Goal: Transaction & Acquisition: Purchase product/service

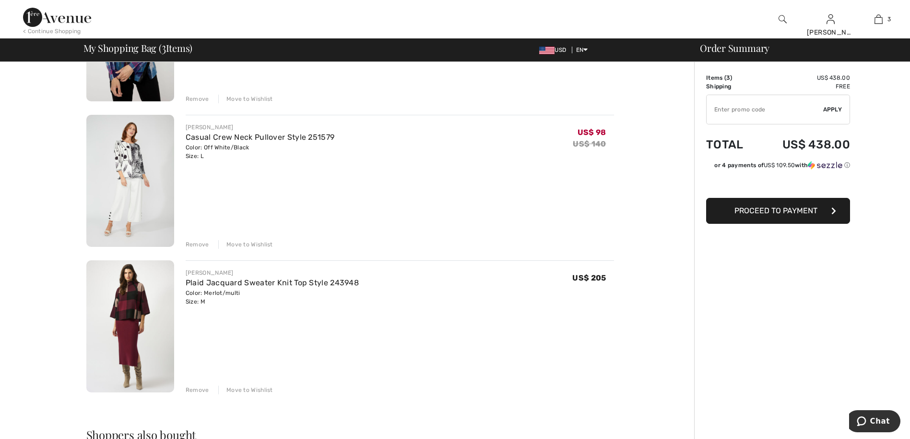
scroll to position [109, 0]
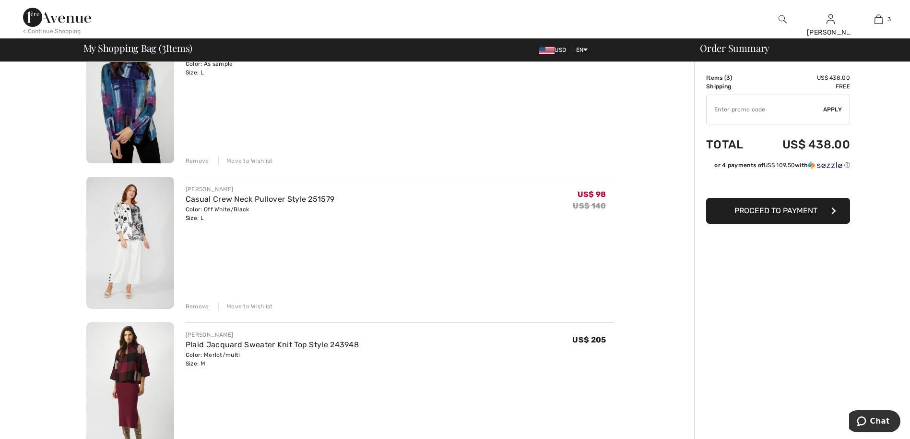
click at [237, 307] on div "Move to Wishlist" at bounding box center [245, 306] width 55 height 9
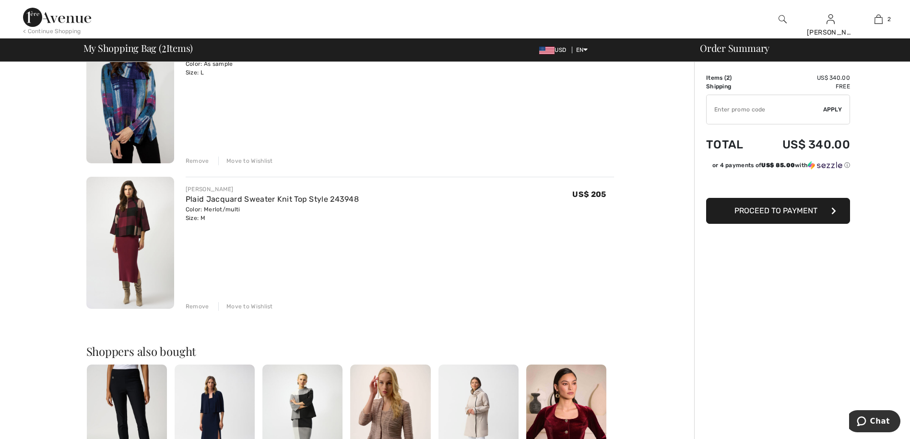
click at [239, 159] on div "Move to Wishlist" at bounding box center [245, 160] width 55 height 9
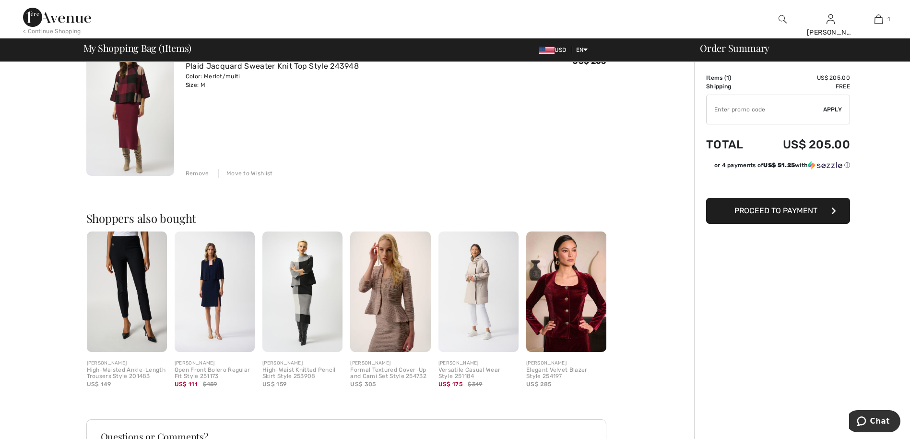
scroll to position [51, 0]
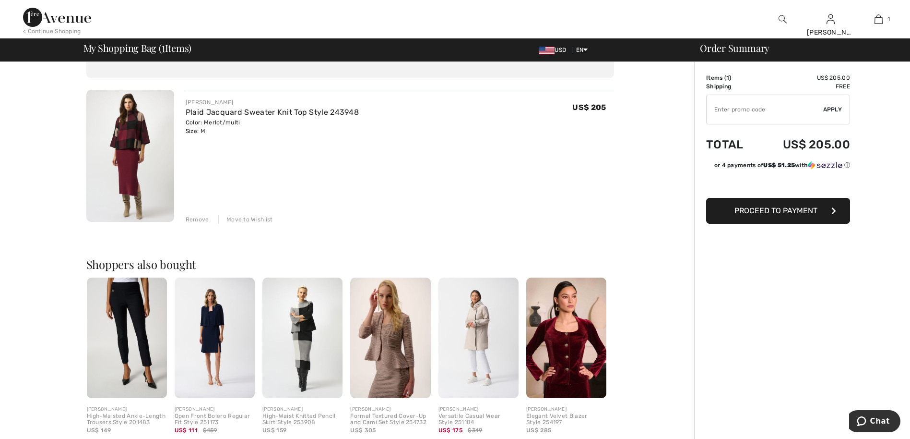
click at [827, 209] on button "Proceed to Payment" at bounding box center [778, 211] width 144 height 26
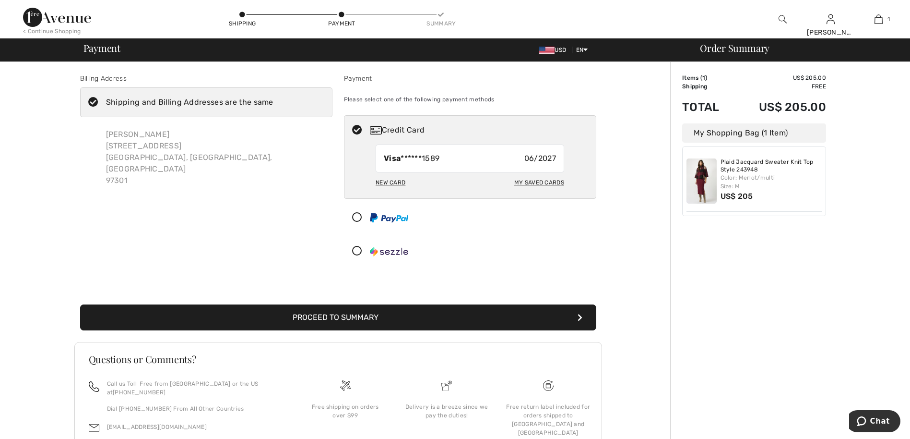
click at [524, 181] on div "My Saved Cards" at bounding box center [539, 182] width 50 height 16
radio input "true"
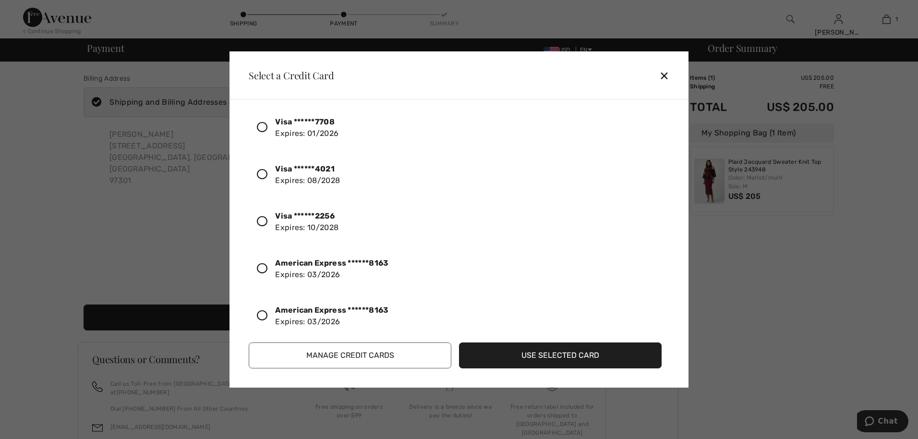
scroll to position [129, 0]
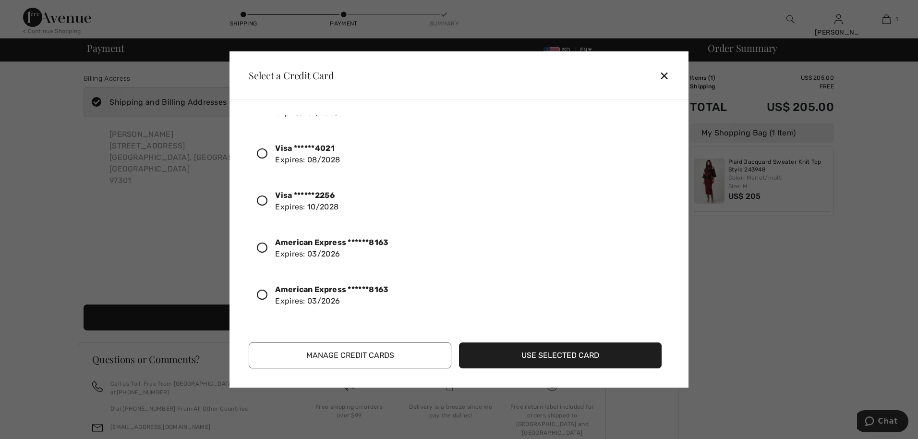
click at [259, 296] on icon at bounding box center [262, 294] width 11 height 11
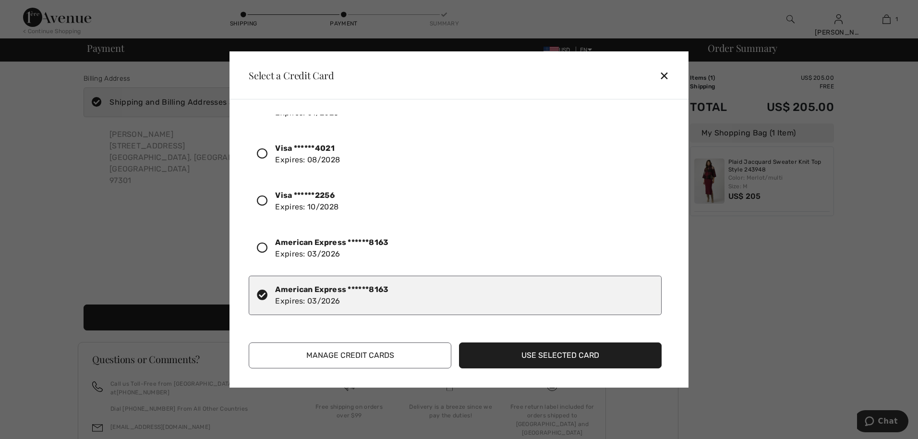
click at [532, 357] on button "Use Selected Card" at bounding box center [560, 355] width 203 height 26
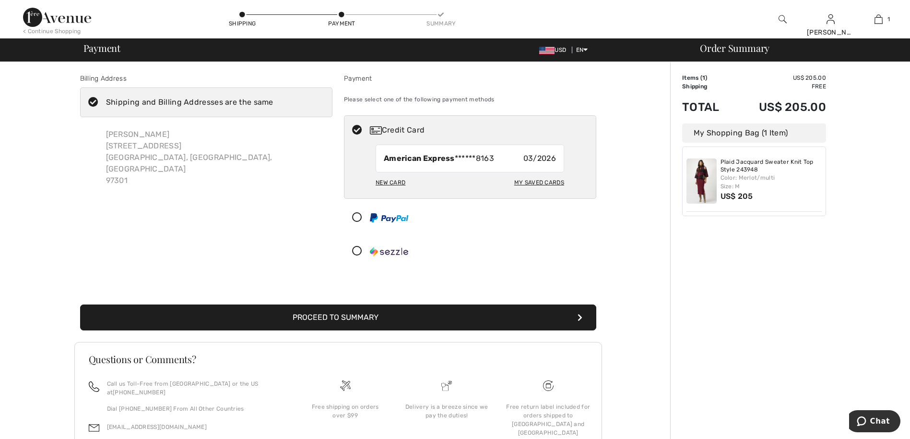
click at [315, 311] on button "Proceed to Summary" at bounding box center [338, 317] width 516 height 26
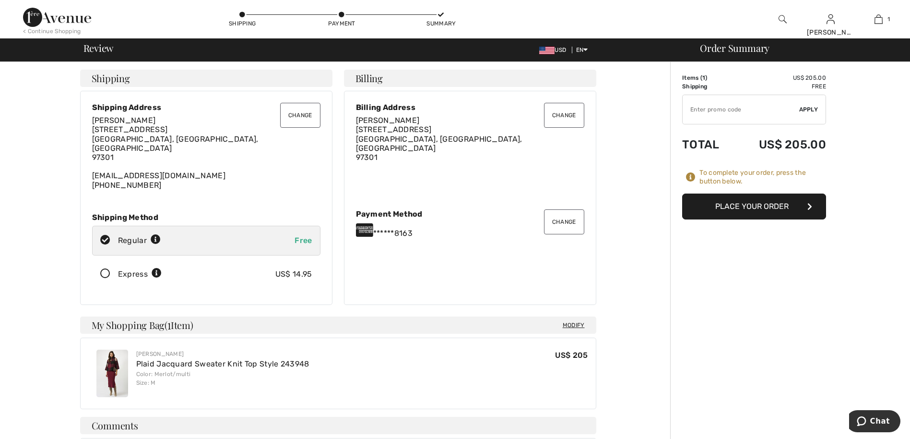
click at [763, 203] on button "Place Your Order" at bounding box center [754, 206] width 144 height 26
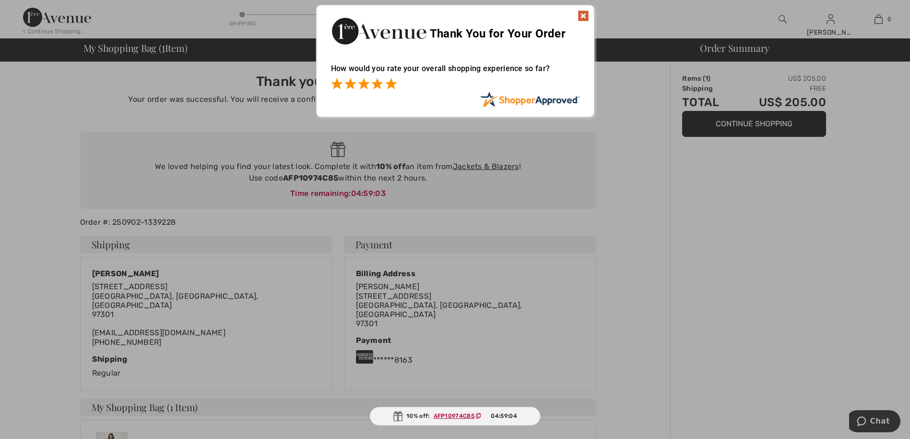
click at [392, 86] on span at bounding box center [391, 84] width 12 height 12
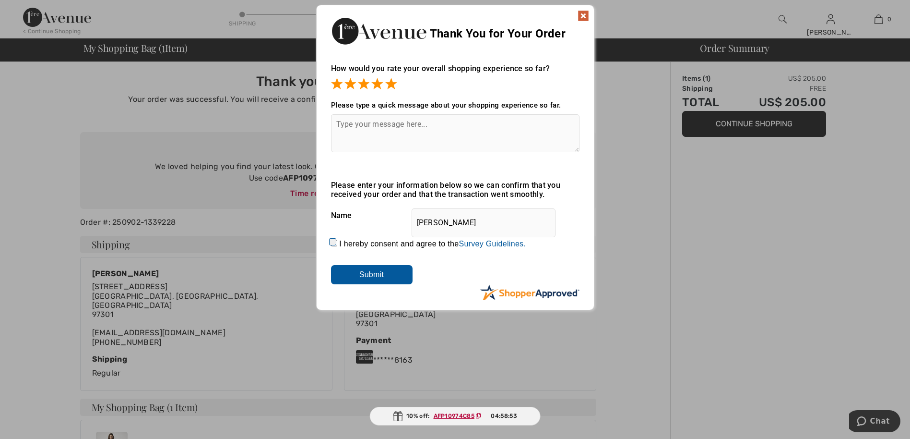
click at [583, 15] on img at bounding box center [584, 16] width 12 height 12
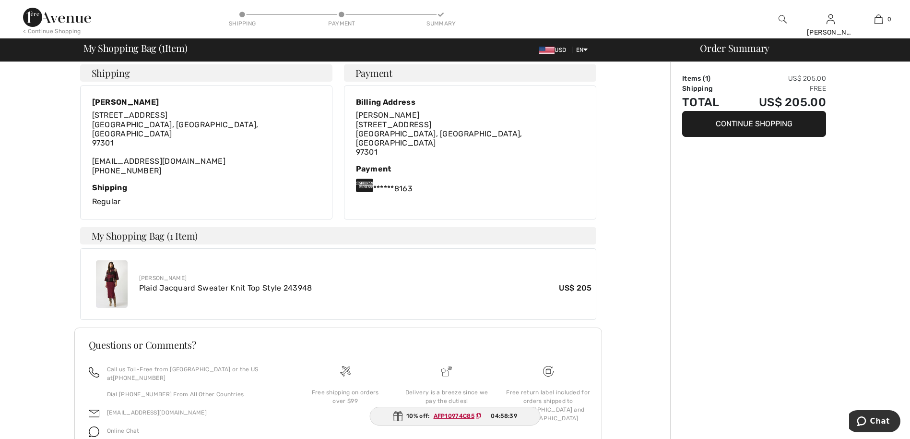
scroll to position [174, 0]
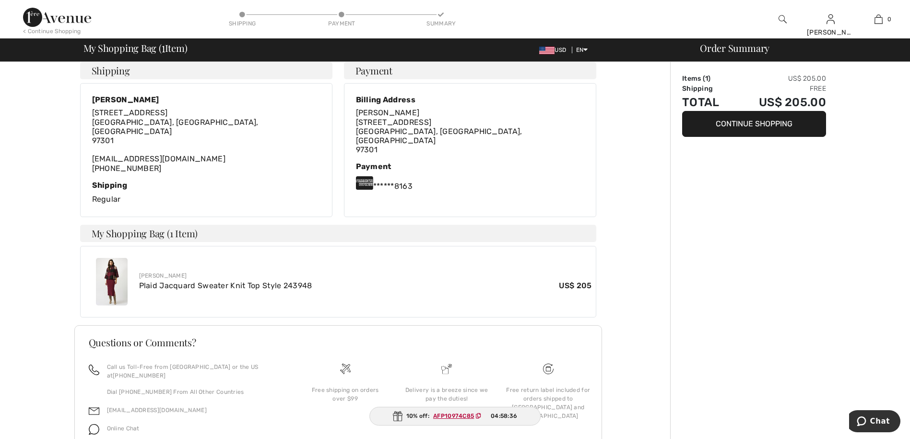
click at [109, 283] on img at bounding box center [112, 282] width 32 height 48
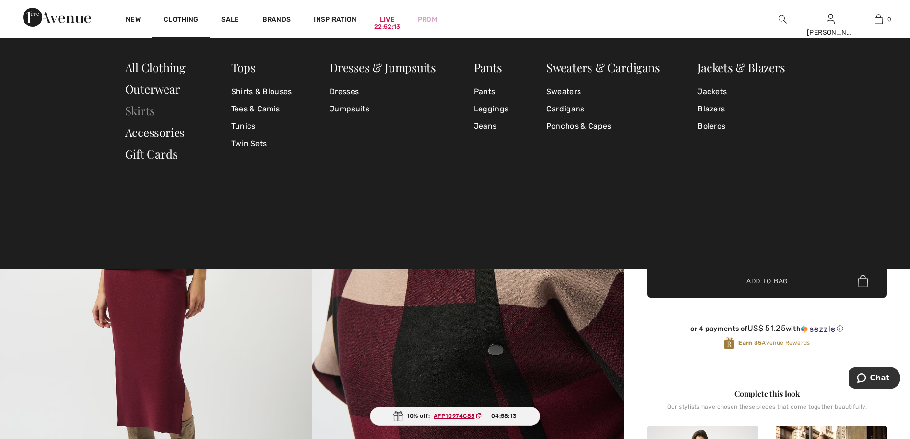
click at [138, 111] on link "Skirts" at bounding box center [140, 110] width 30 height 15
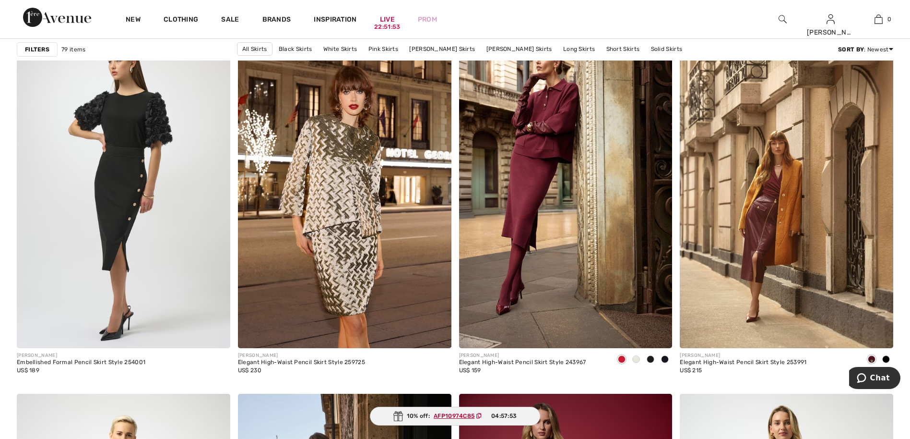
scroll to position [2092, 0]
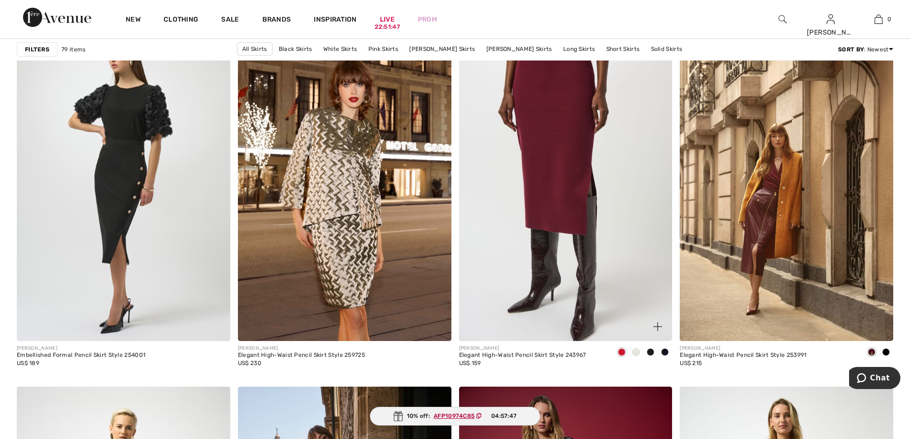
click at [566, 242] on img at bounding box center [566, 181] width 214 height 320
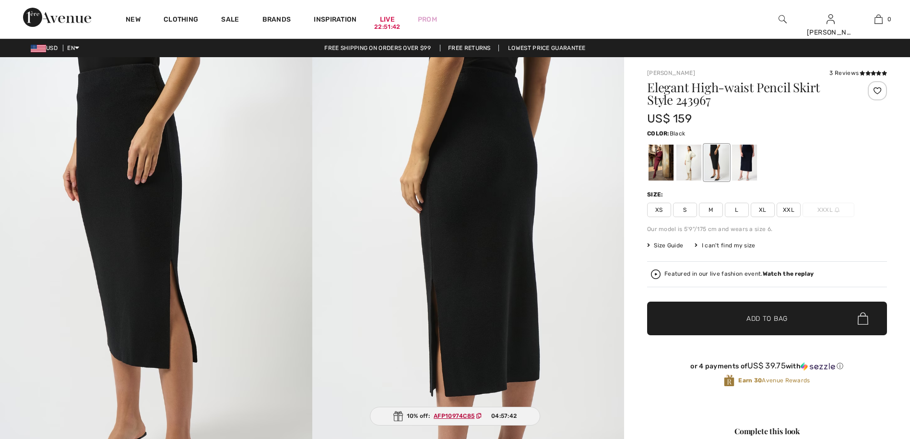
checkbox input "true"
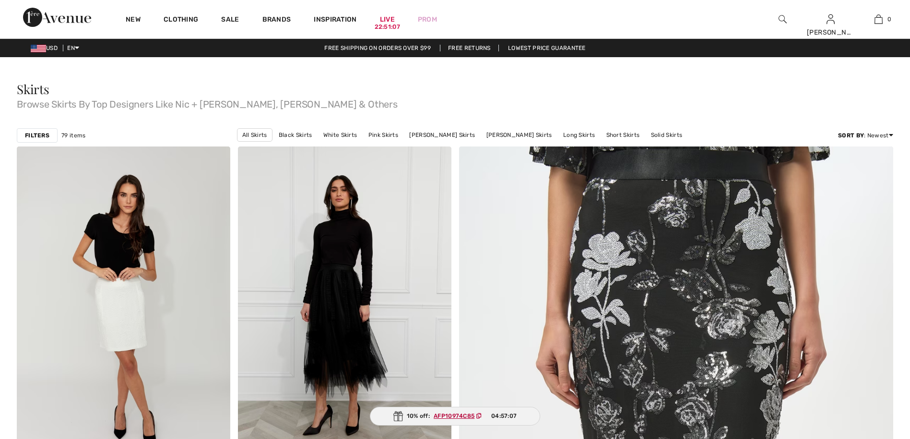
drag, startPoint x: 0, startPoint y: 0, endPoint x: 622, endPoint y: 364, distance: 720.5
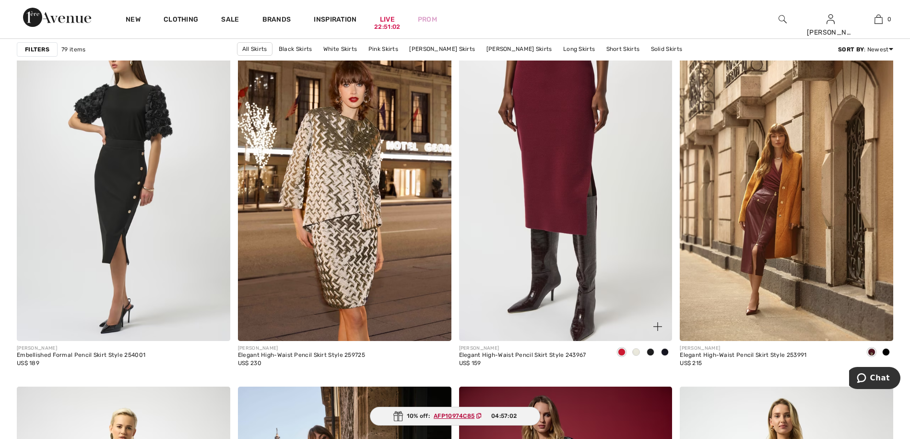
click at [594, 327] on img at bounding box center [566, 181] width 214 height 320
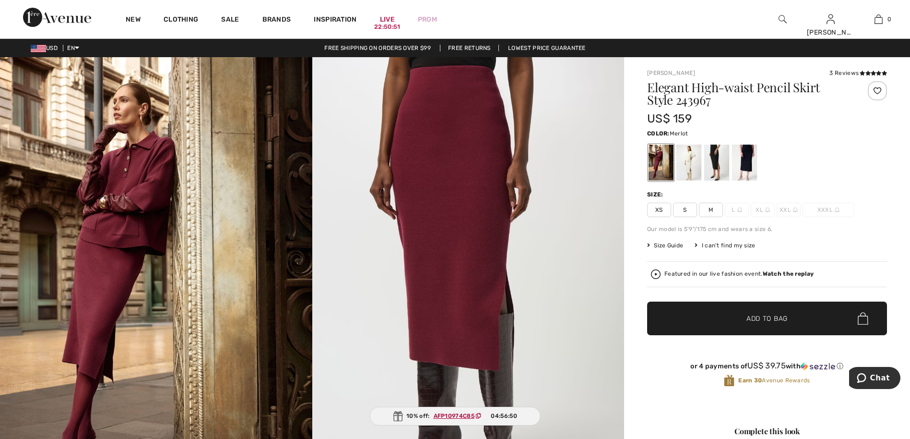
click at [116, 232] on img at bounding box center [156, 291] width 312 height 468
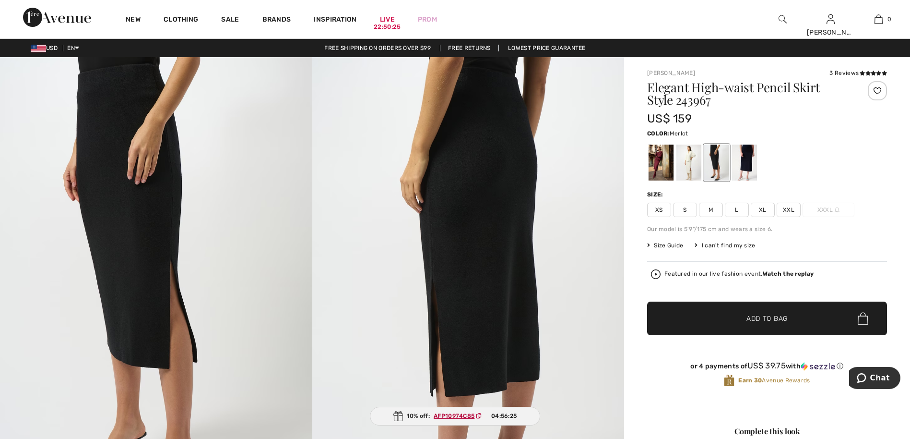
click at [652, 164] on div at bounding box center [661, 162] width 25 height 36
